Goal: Task Accomplishment & Management: Complete application form

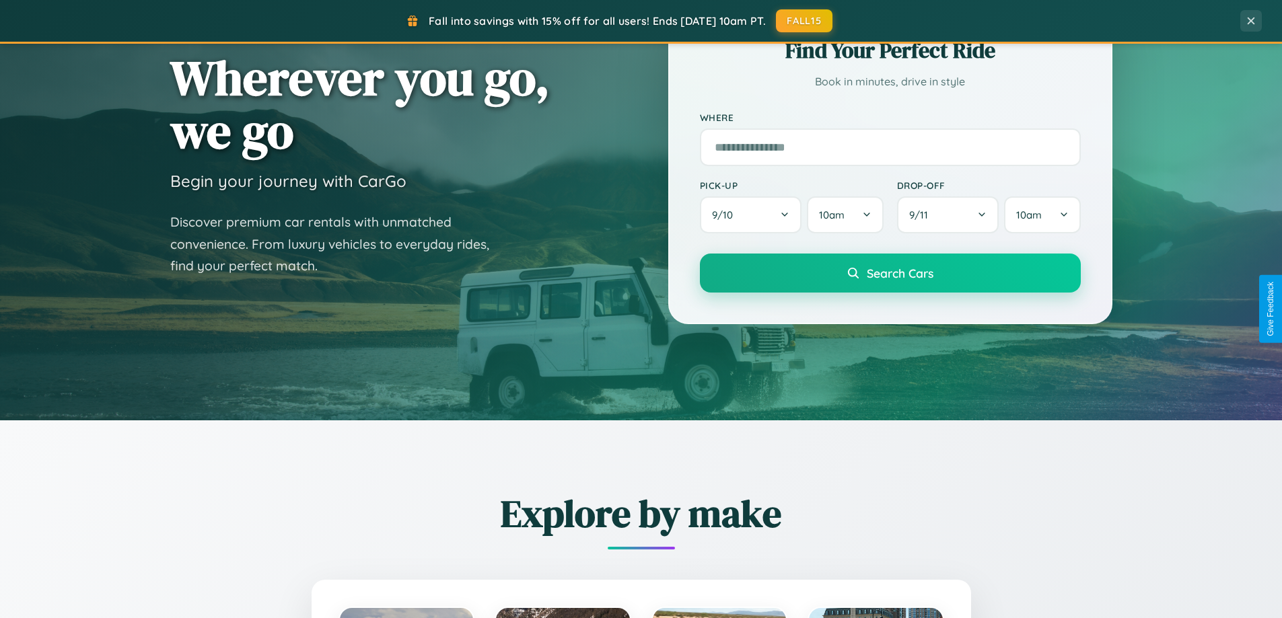
scroll to position [926, 0]
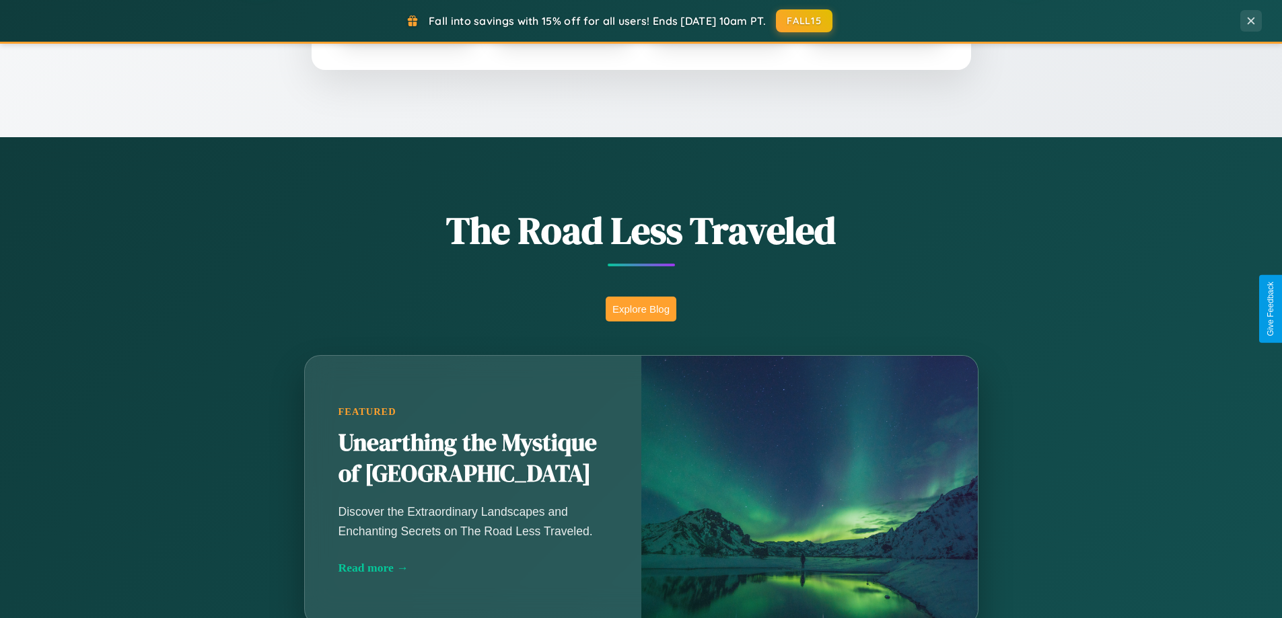
click at [641, 309] on button "Explore Blog" at bounding box center [641, 309] width 71 height 25
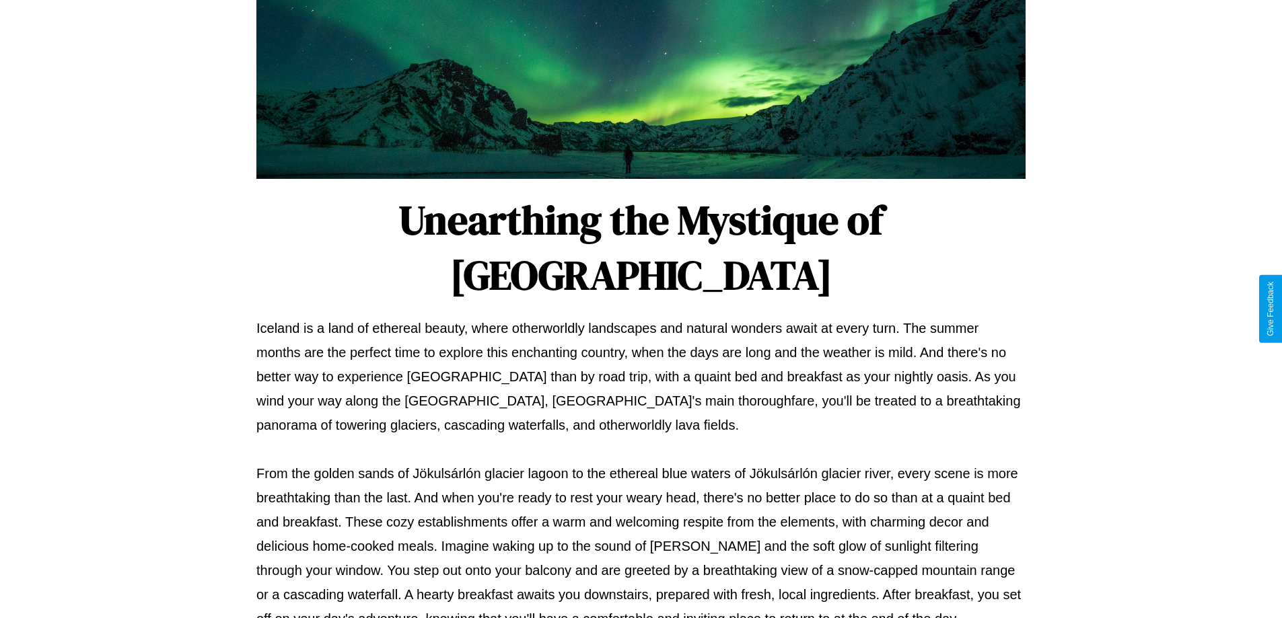
scroll to position [435, 0]
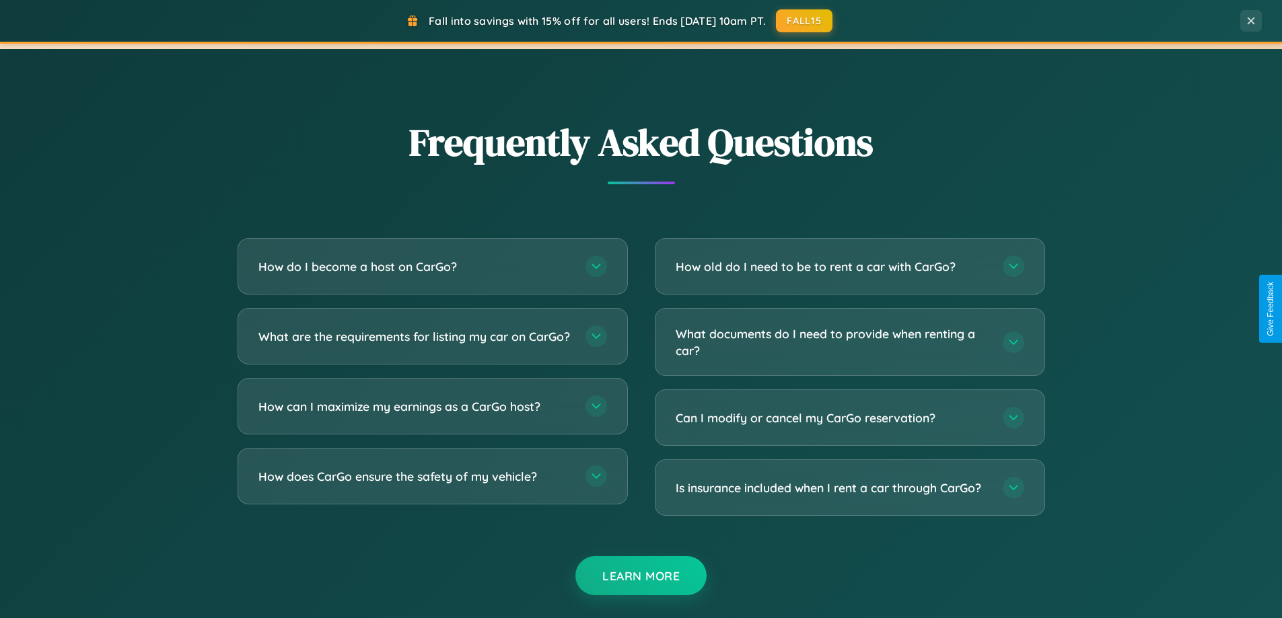
scroll to position [2590, 0]
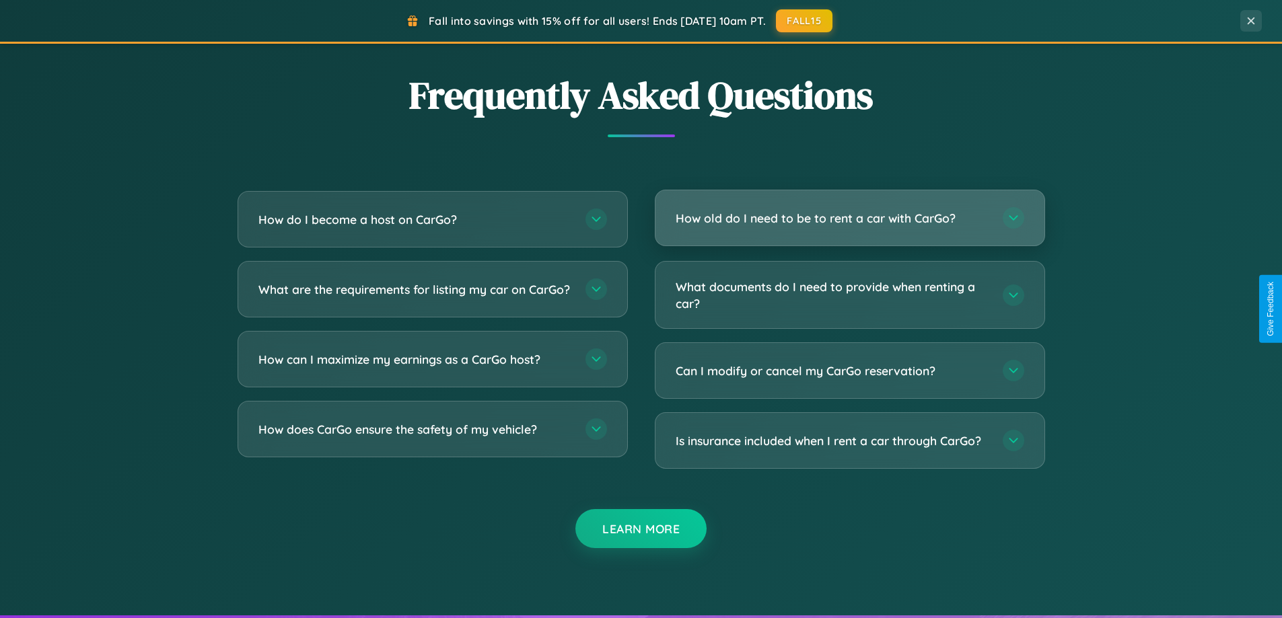
click at [849, 219] on h3 "How old do I need to be to rent a car with CarGo?" at bounding box center [833, 218] width 314 height 17
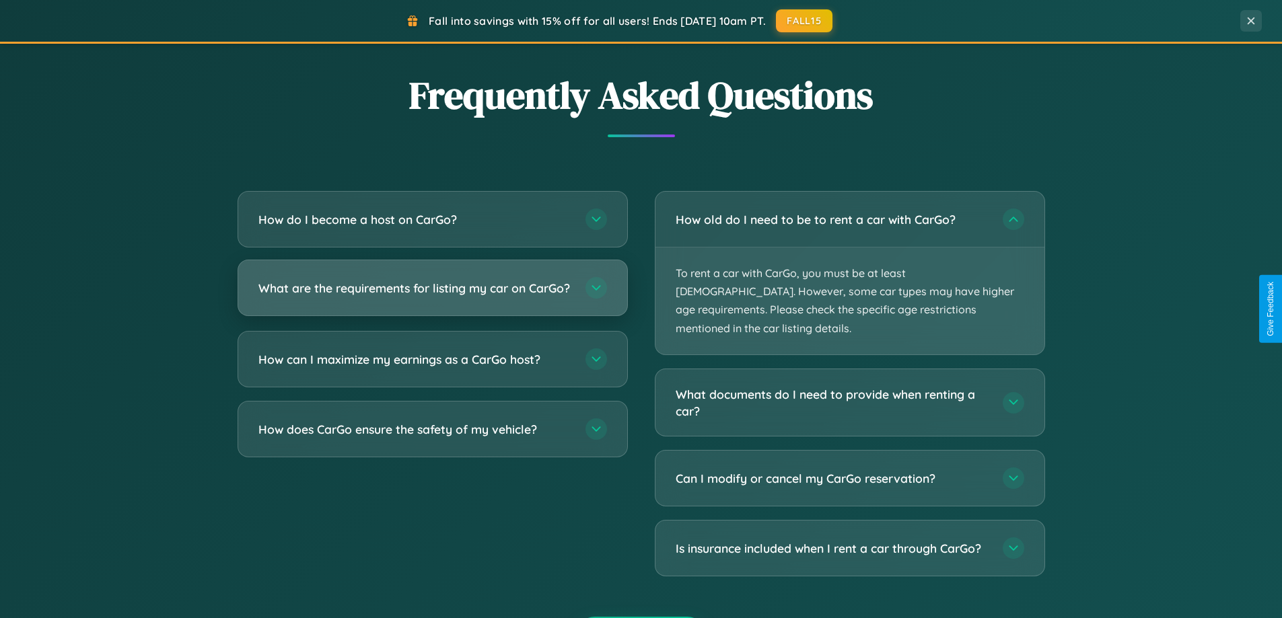
click at [432, 295] on h3 "What are the requirements for listing my car on CarGo?" at bounding box center [415, 288] width 314 height 17
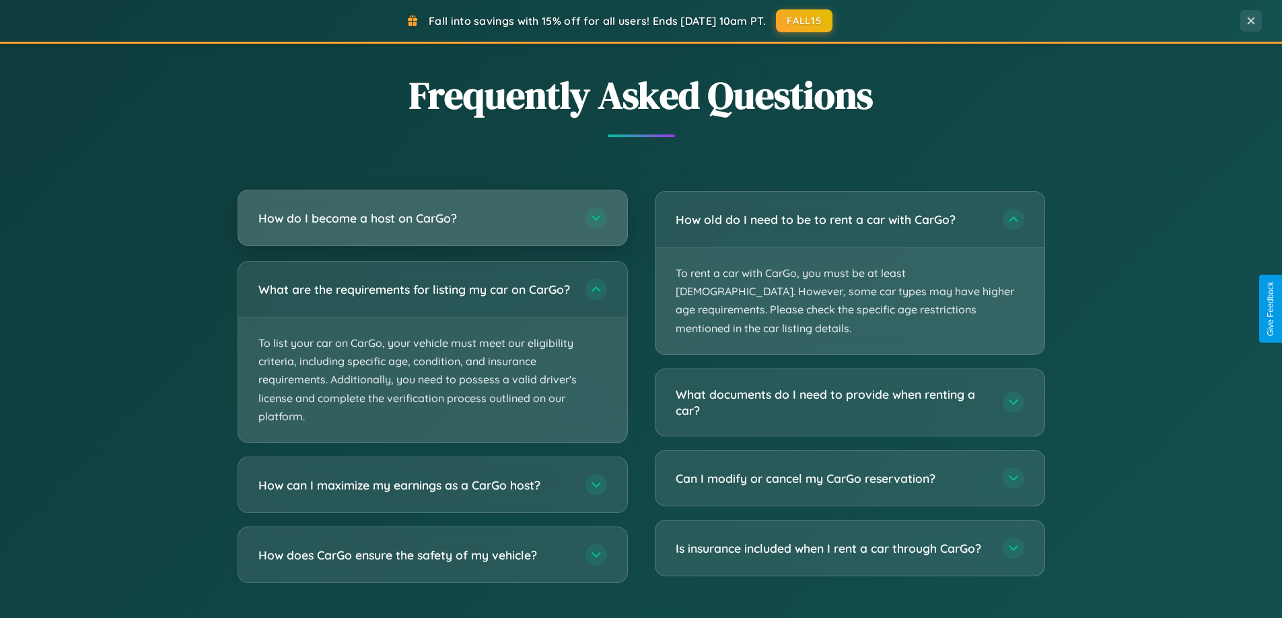
click at [432, 219] on h3 "How do I become a host on CarGo?" at bounding box center [415, 218] width 314 height 17
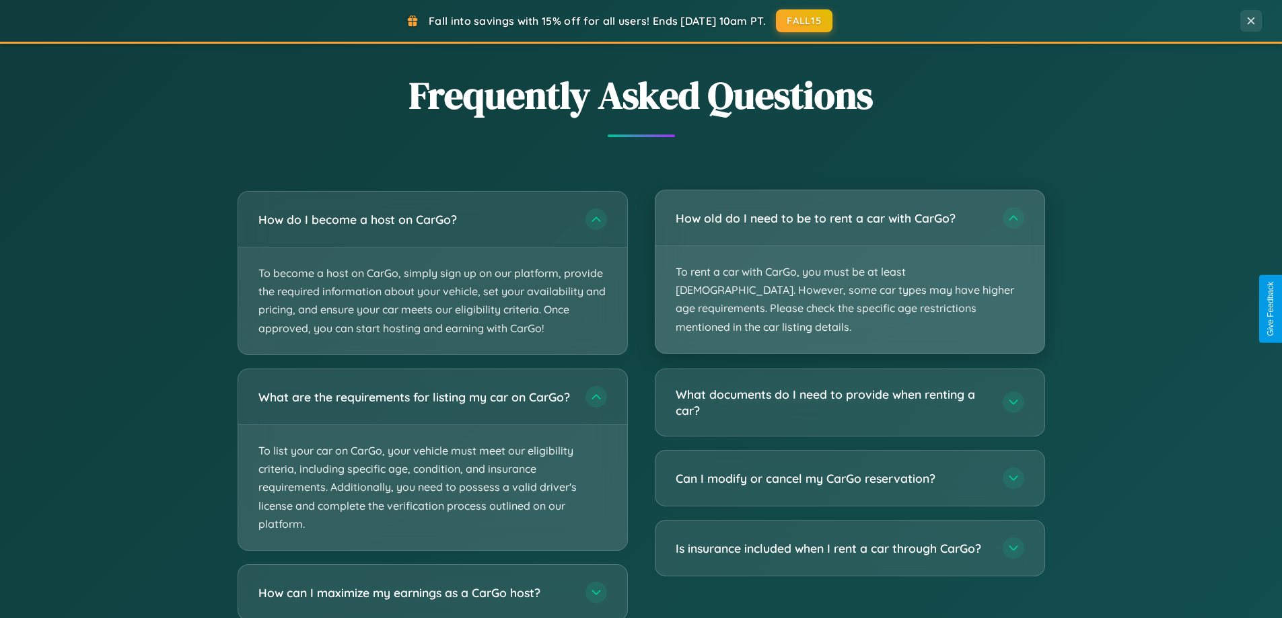
click at [849, 263] on p "To rent a car with CarGo, you must be at least [DEMOGRAPHIC_DATA]. However, som…" at bounding box center [849, 299] width 389 height 107
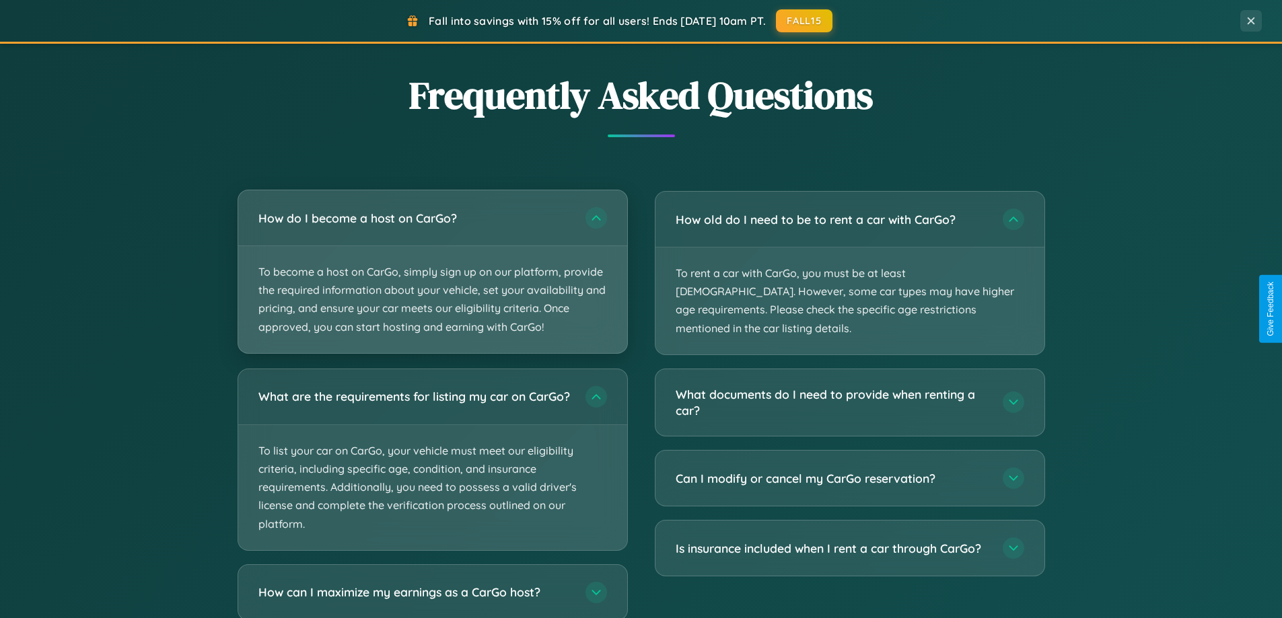
click at [432, 272] on p "To become a host on CarGo, simply sign up on our platform, provide the required…" at bounding box center [432, 299] width 389 height 107
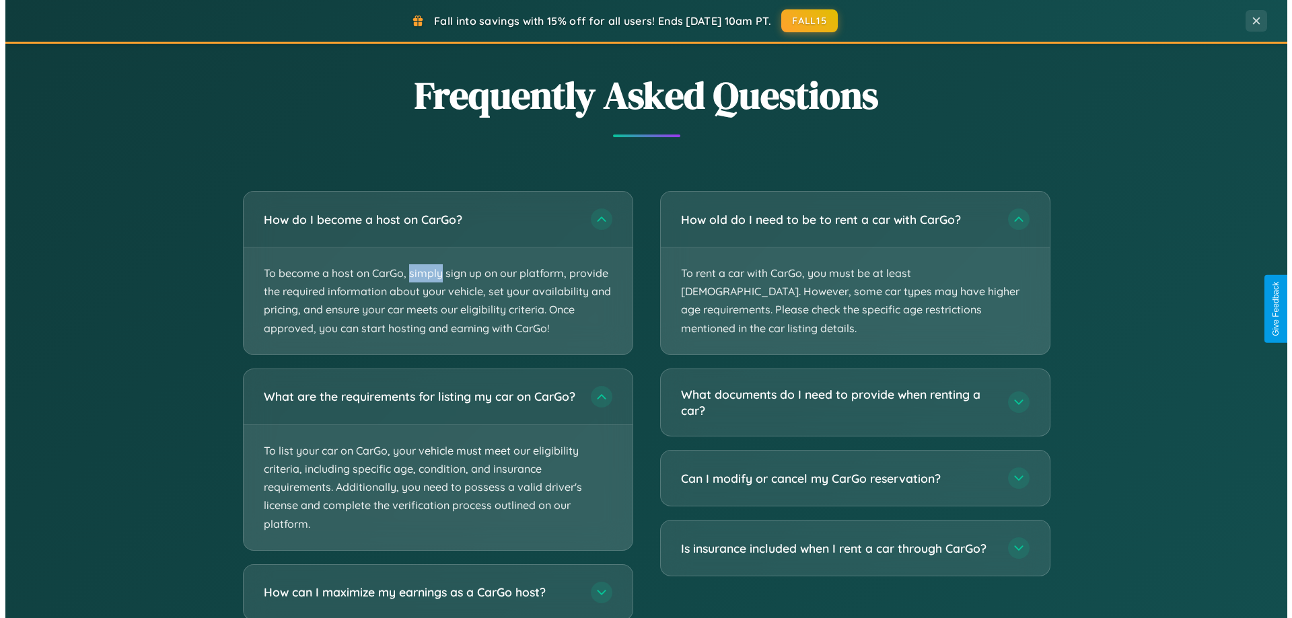
scroll to position [0, 0]
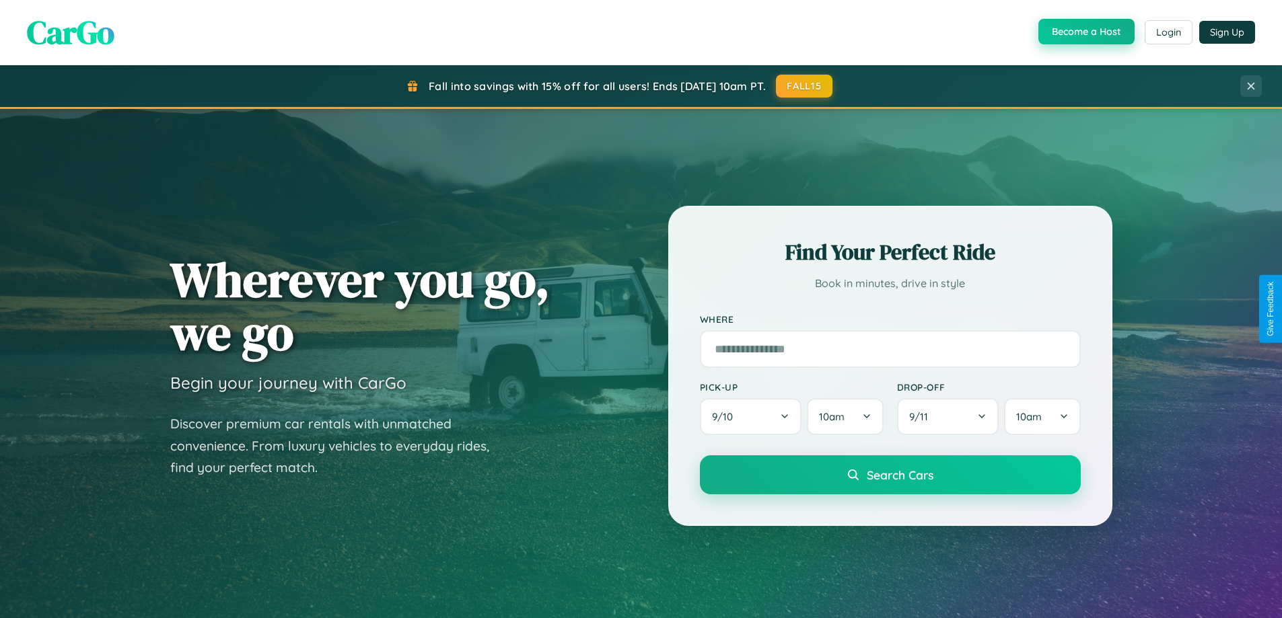
click at [1085, 32] on button "Become a Host" at bounding box center [1086, 32] width 96 height 26
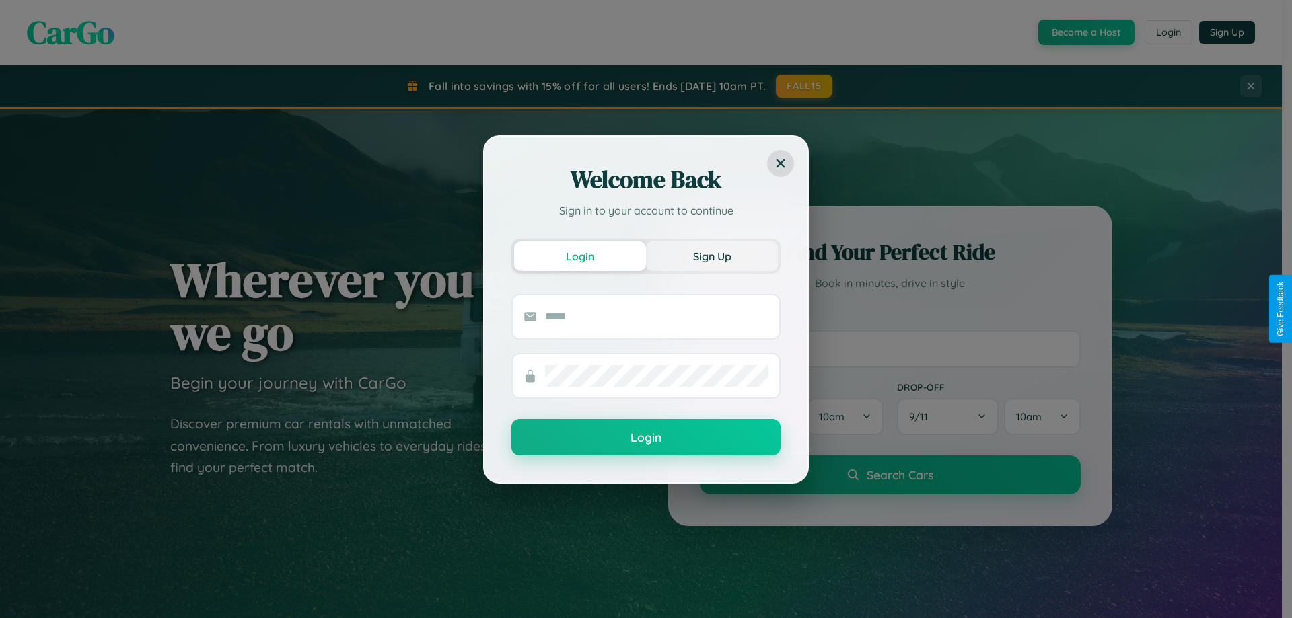
click at [712, 256] on button "Sign Up" at bounding box center [712, 257] width 132 height 30
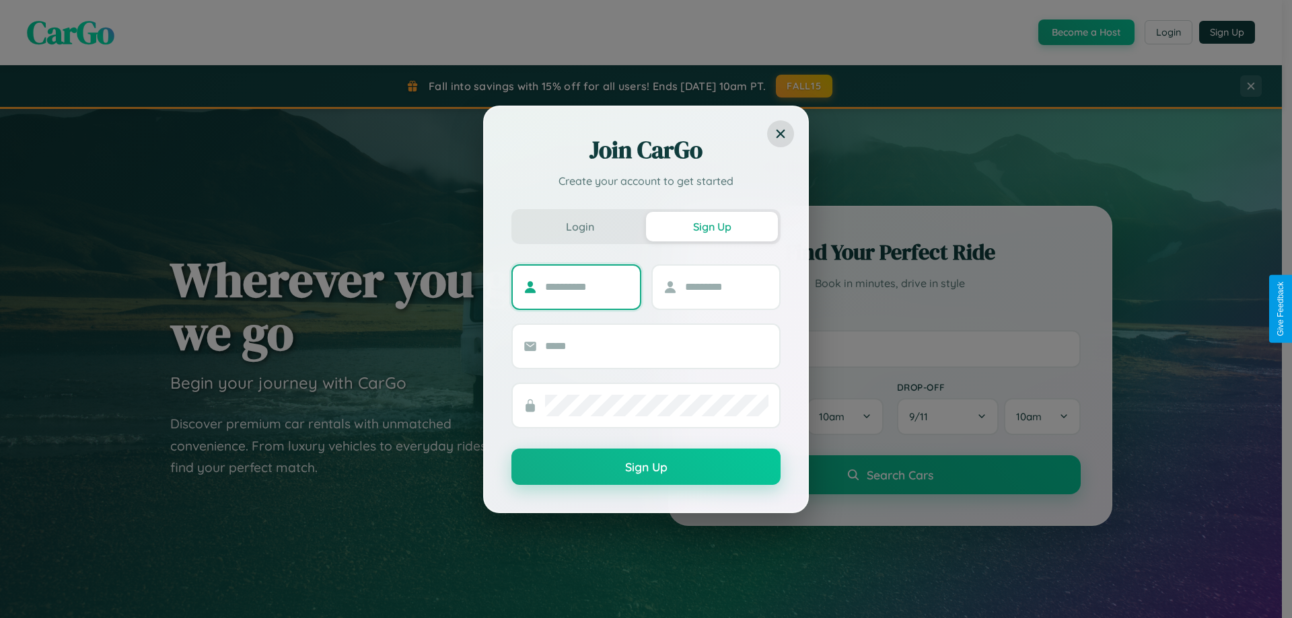
click at [587, 287] on input "text" at bounding box center [587, 288] width 84 height 22
type input "*******"
click at [726, 287] on input "text" at bounding box center [727, 288] width 84 height 22
type input "******"
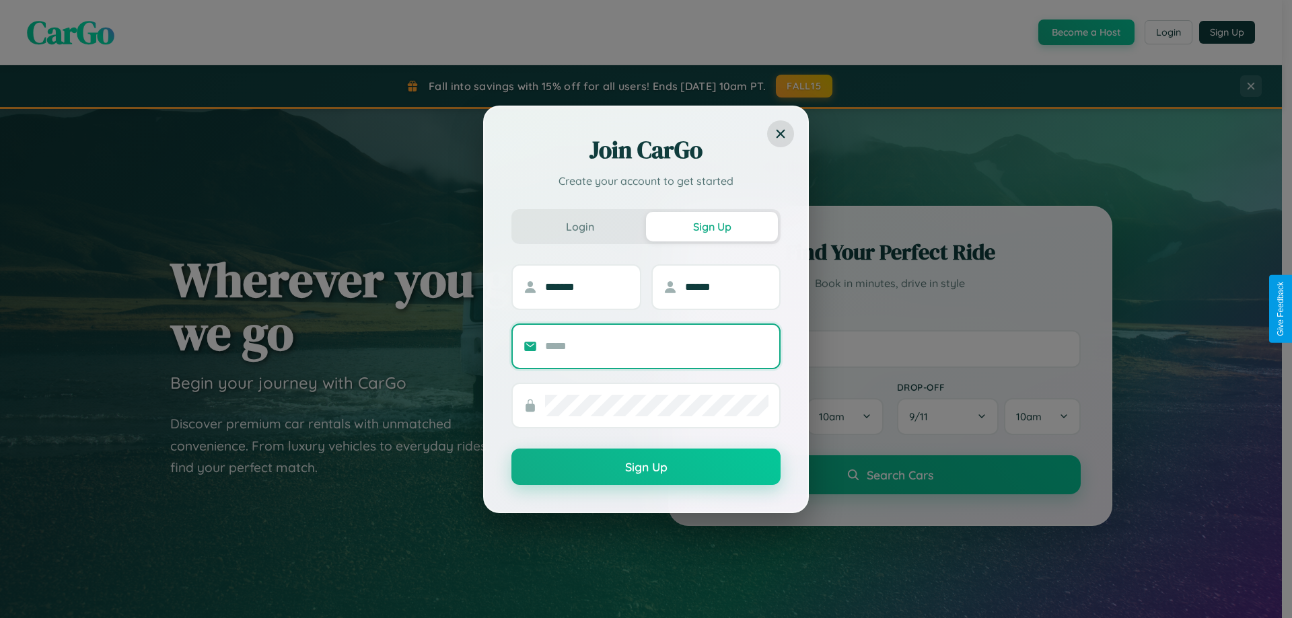
click at [657, 346] on input "text" at bounding box center [656, 347] width 223 height 22
type input "**********"
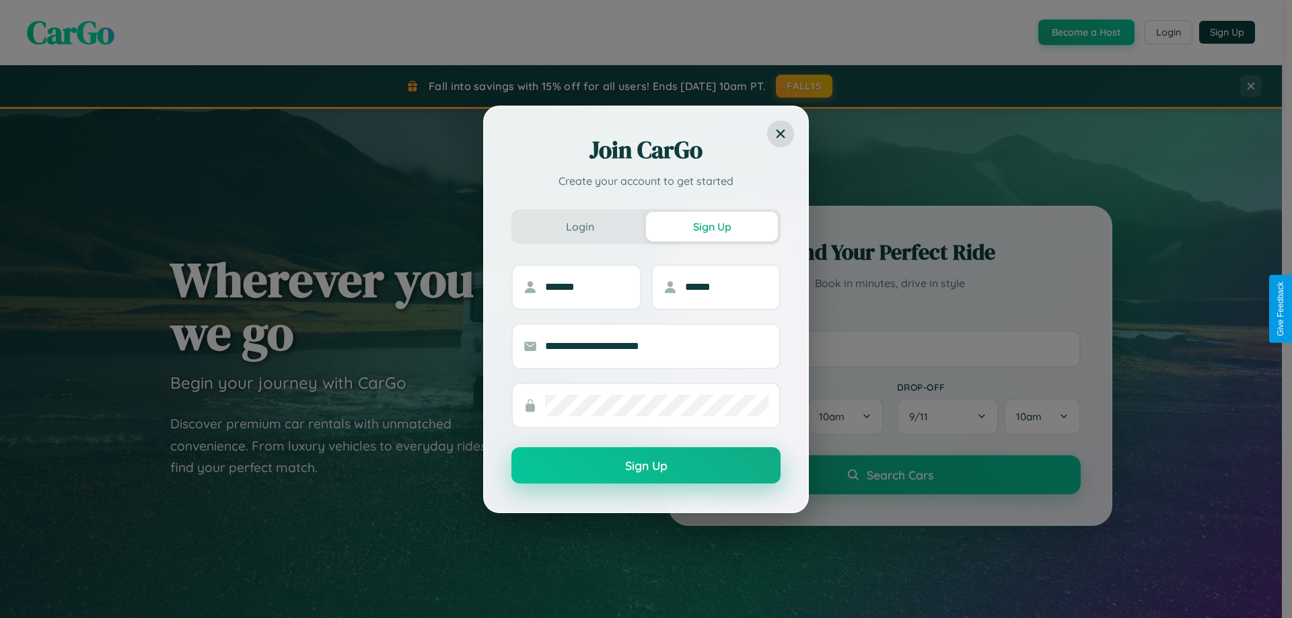
click at [646, 466] on button "Sign Up" at bounding box center [645, 466] width 269 height 36
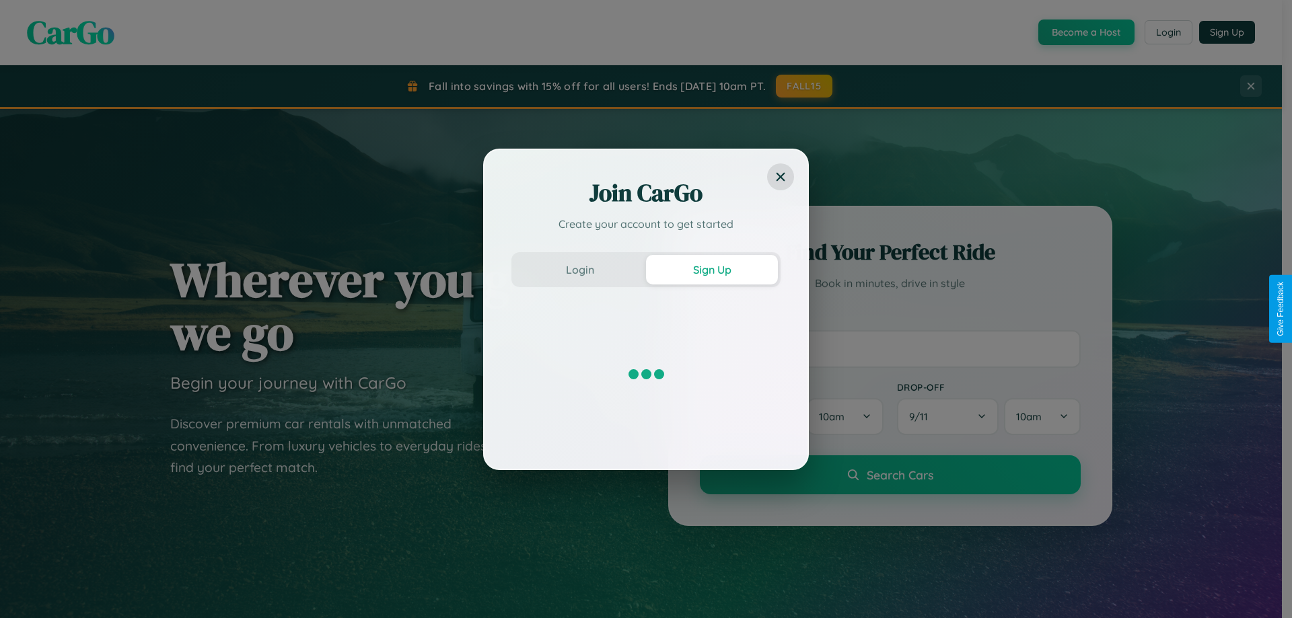
click at [1085, 32] on div "Join CarGo Create your account to get started Login Sign Up" at bounding box center [646, 309] width 1292 height 618
